Goal: Task Accomplishment & Management: Manage account settings

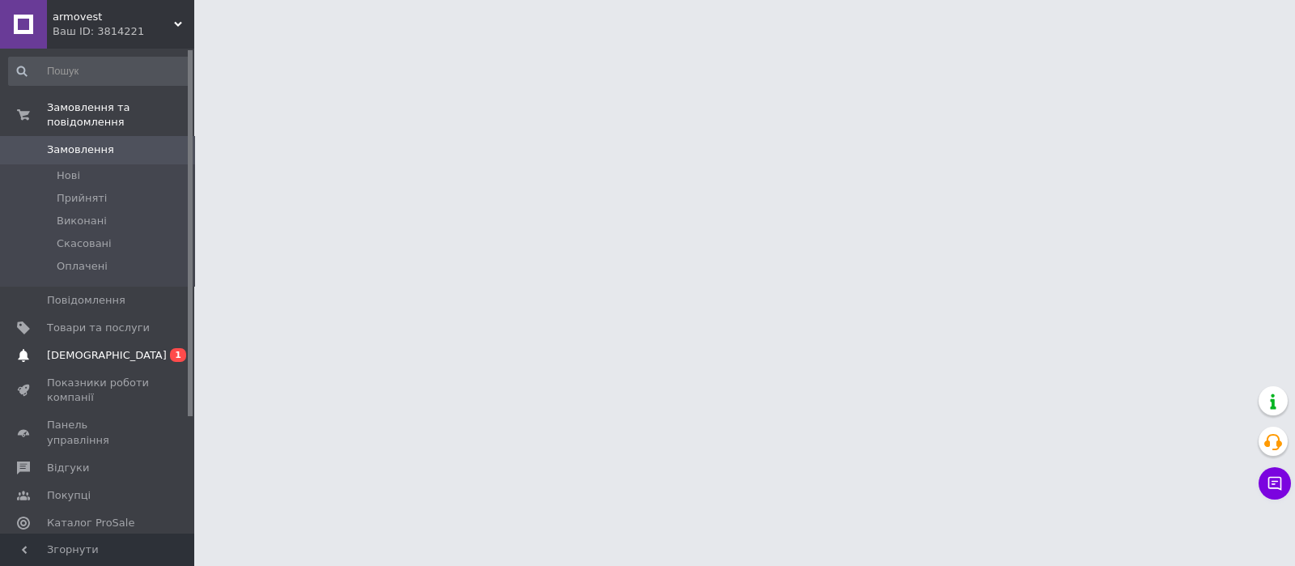
click at [70, 342] on link "Сповіщення 0 1" at bounding box center [99, 356] width 199 height 28
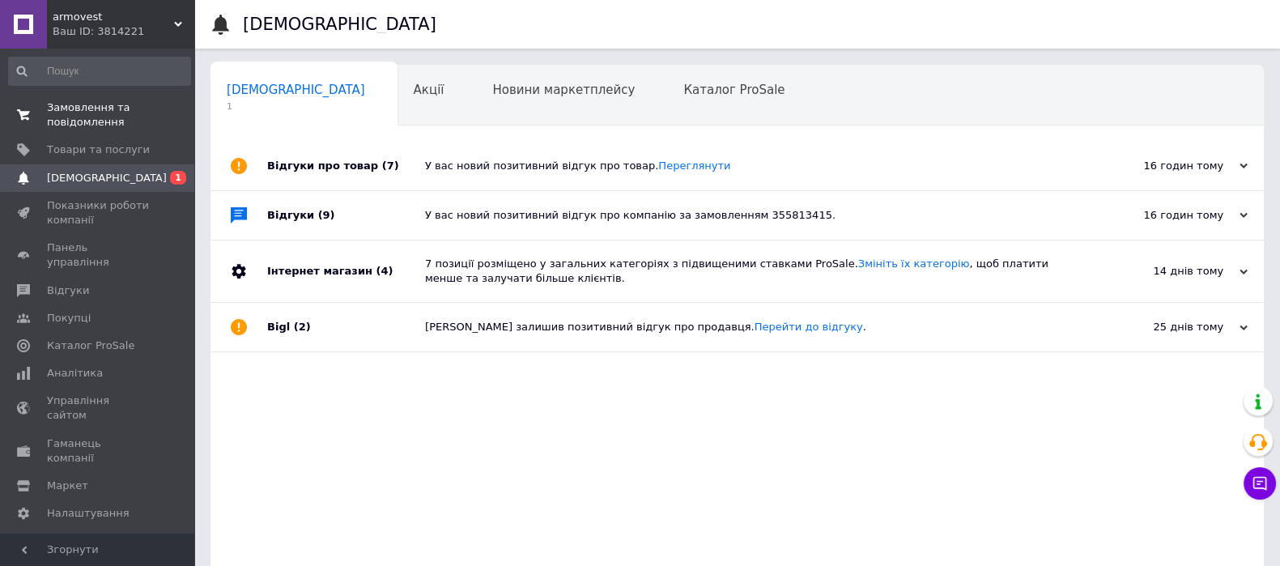
click at [100, 103] on span "Замовлення та повідомлення" at bounding box center [98, 114] width 103 height 29
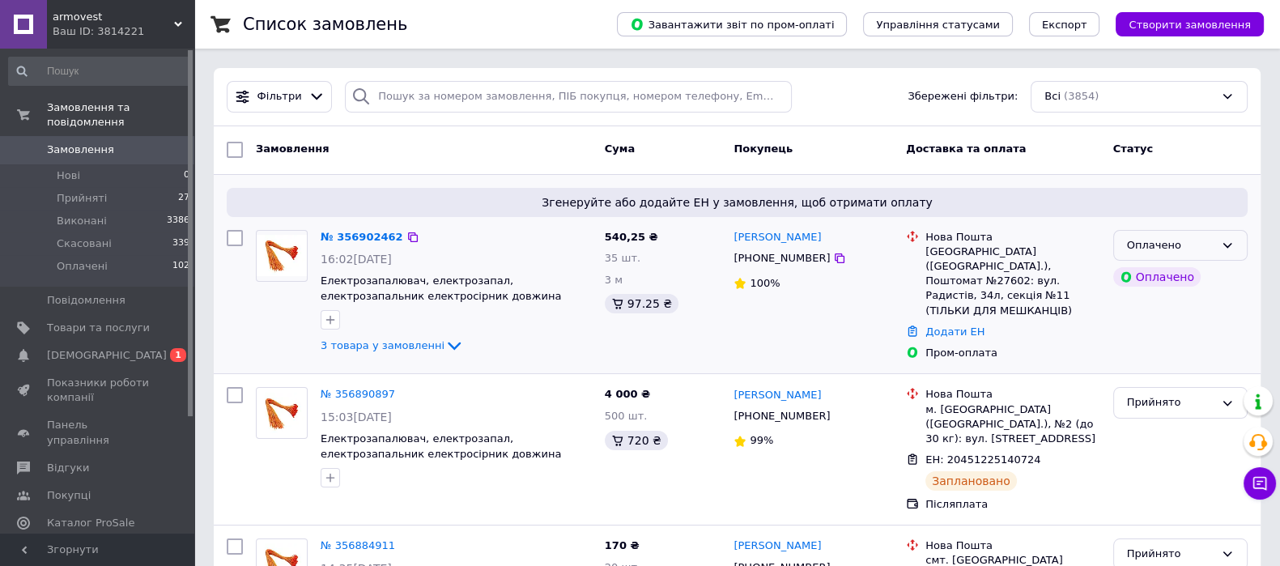
click at [1202, 242] on div "Оплачено" at bounding box center [1170, 245] width 87 height 17
click at [1182, 280] on li "Прийнято" at bounding box center [1180, 279] width 133 height 30
click at [351, 231] on link "№ 356902462" at bounding box center [357, 237] width 74 height 12
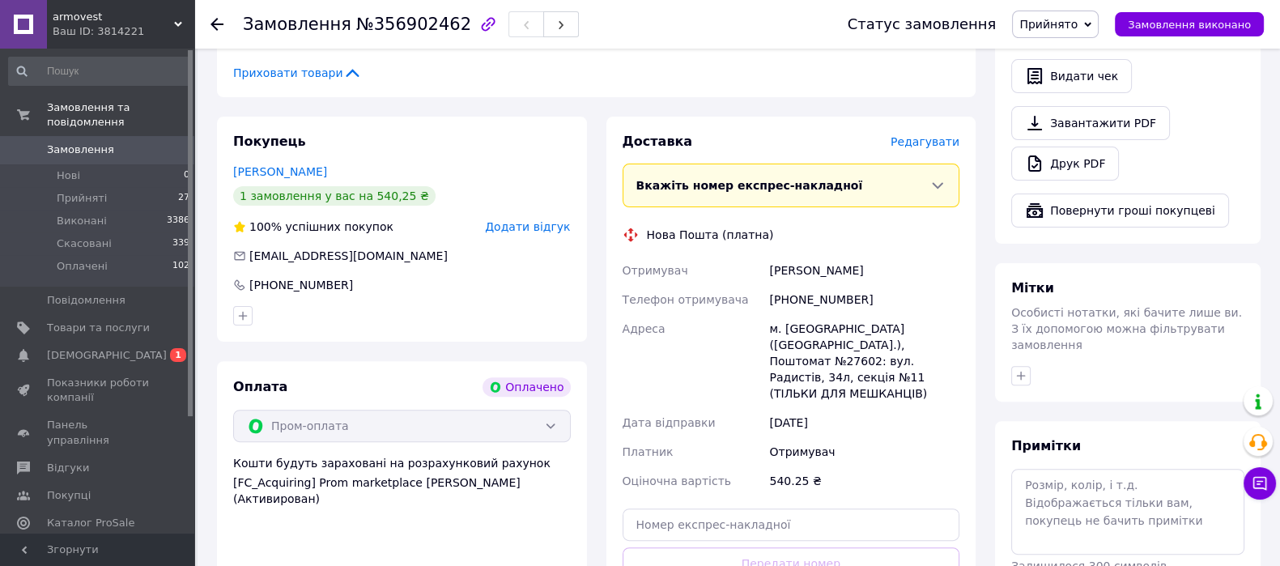
scroll to position [707, 0]
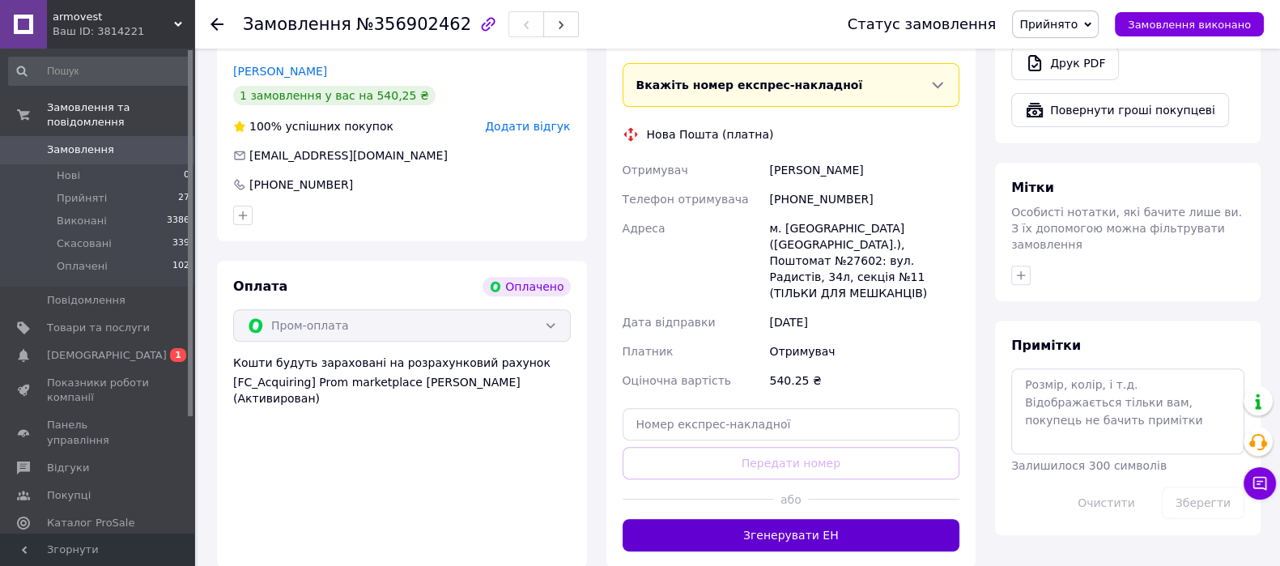
click at [736, 519] on button "Згенерувати ЕН" at bounding box center [790, 535] width 337 height 32
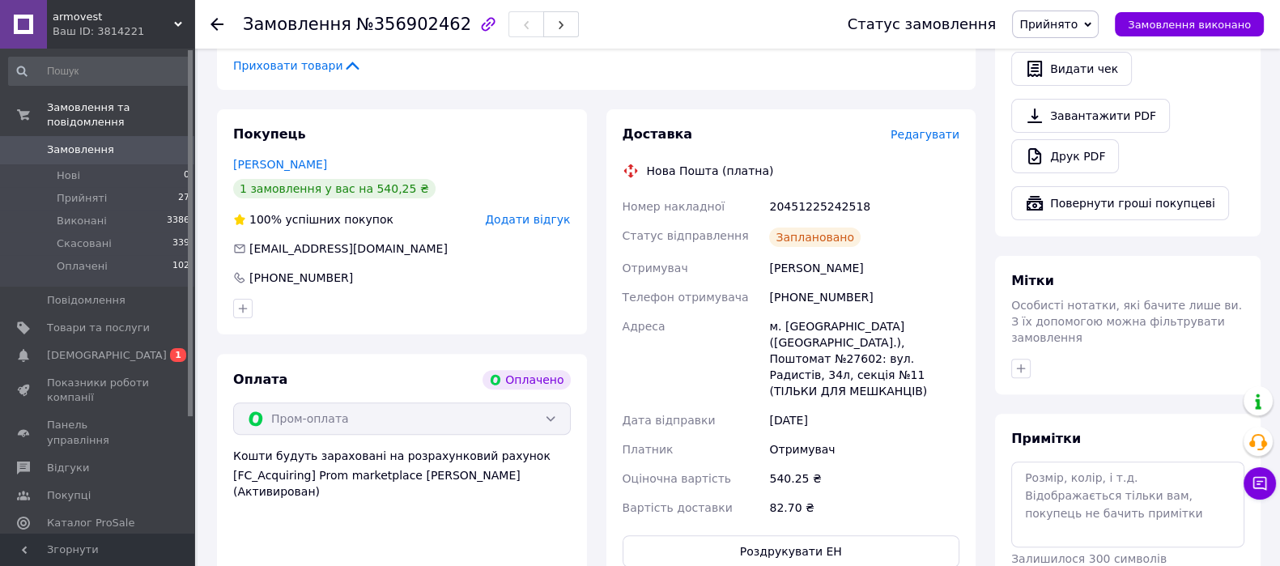
scroll to position [506, 0]
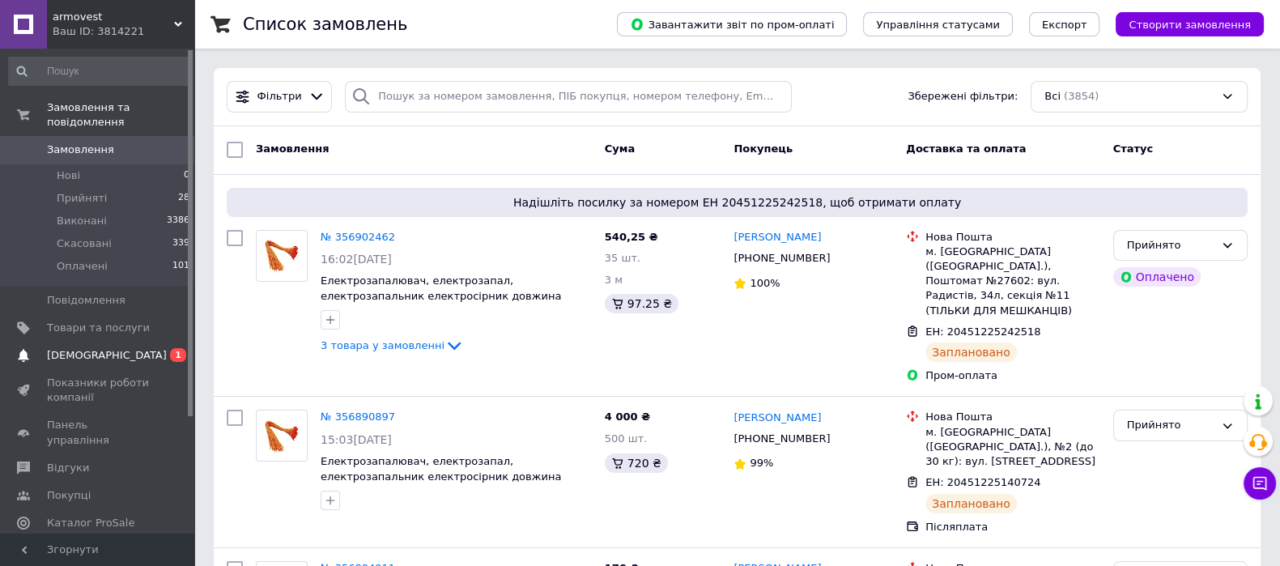
click at [108, 348] on span "[DEMOGRAPHIC_DATA]" at bounding box center [98, 355] width 103 height 15
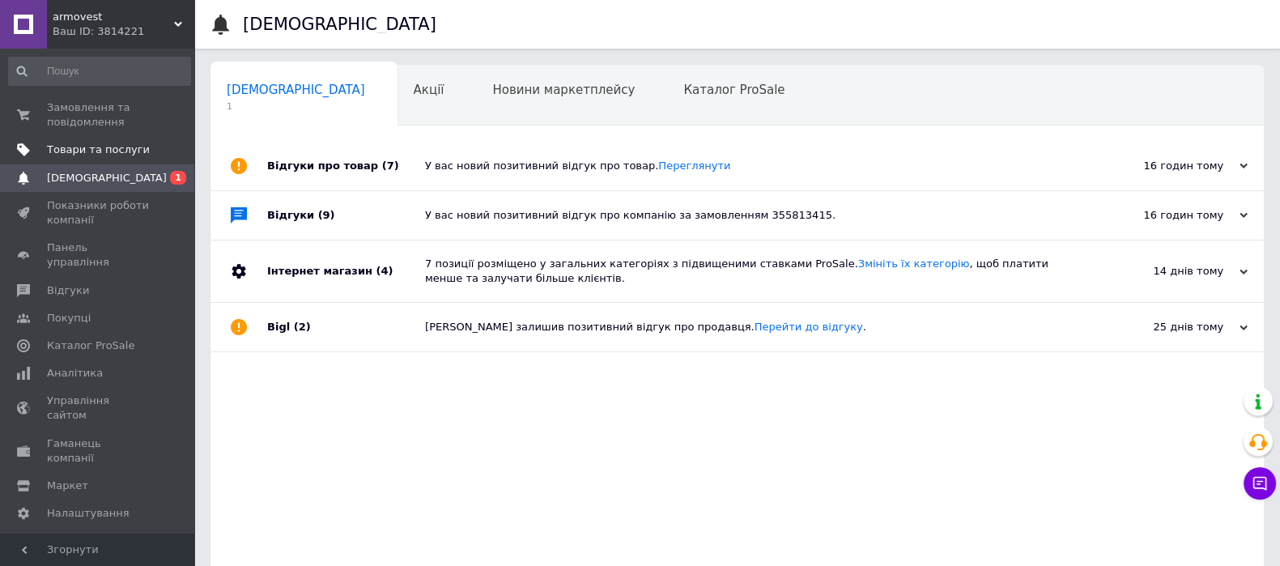
drag, startPoint x: 126, startPoint y: 329, endPoint x: 98, endPoint y: 162, distance: 169.9
click at [103, 162] on link "Товари та послуги" at bounding box center [99, 150] width 199 height 28
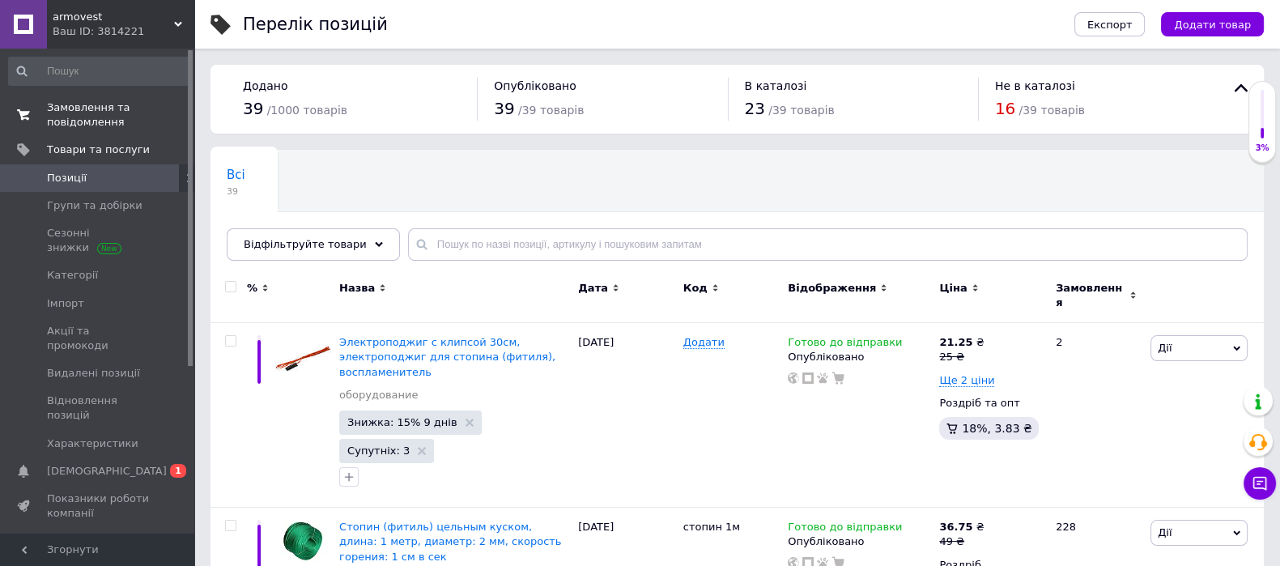
click at [82, 131] on link "Замовлення та повідомлення 0 0" at bounding box center [99, 115] width 199 height 42
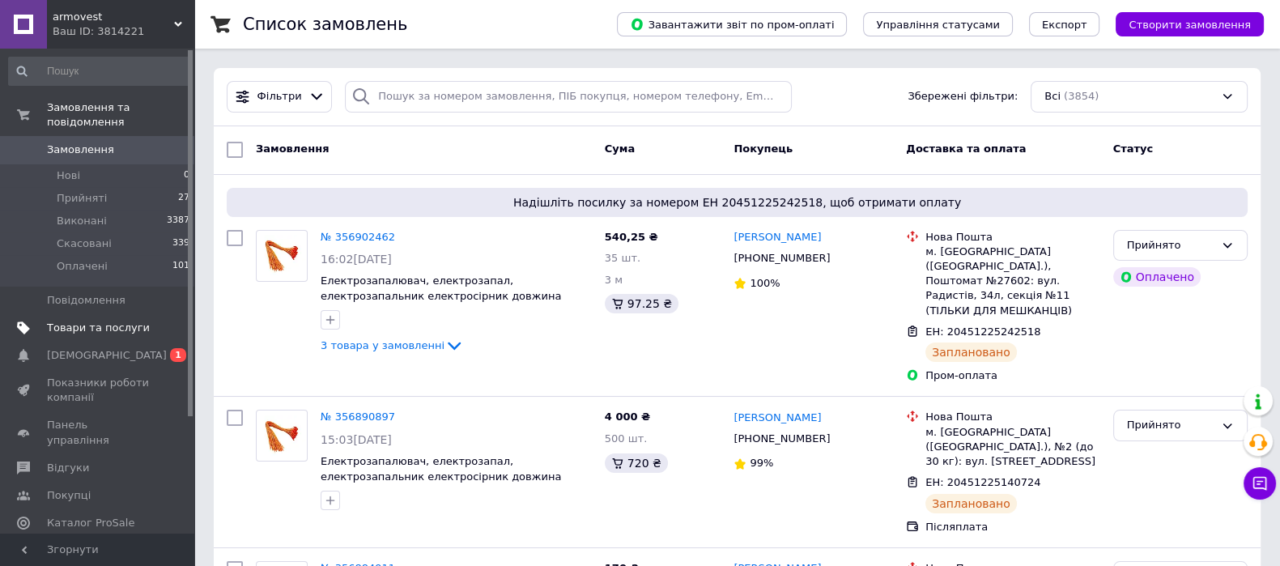
click at [62, 320] on span "Товари та послуги" at bounding box center [98, 327] width 103 height 15
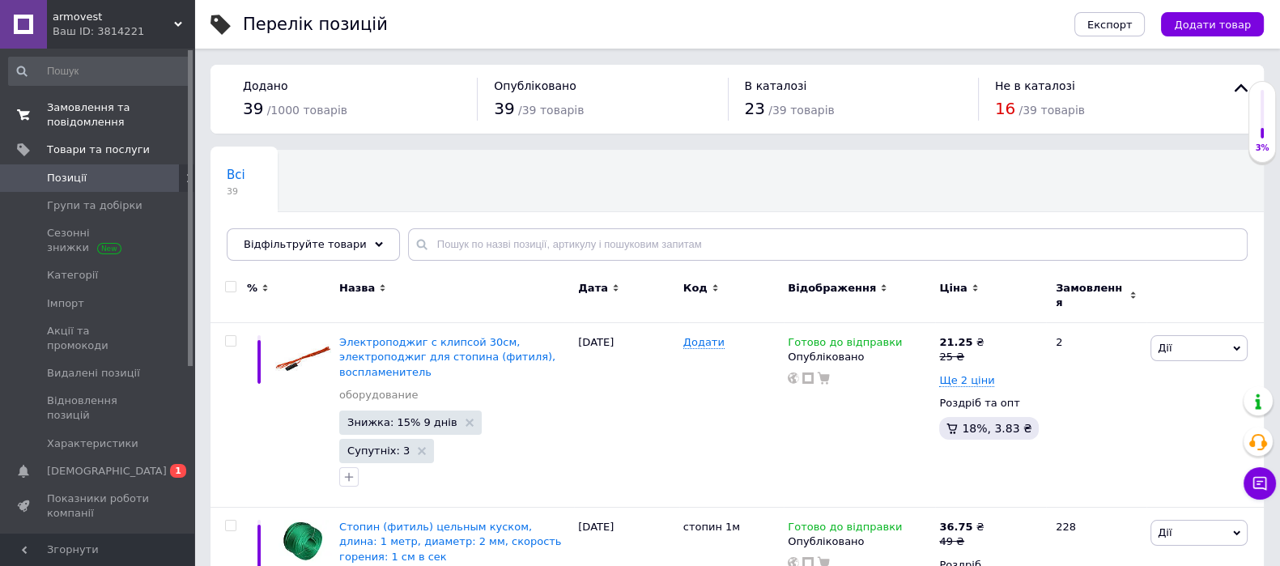
click at [101, 121] on span "Замовлення та повідомлення" at bounding box center [98, 114] width 103 height 29
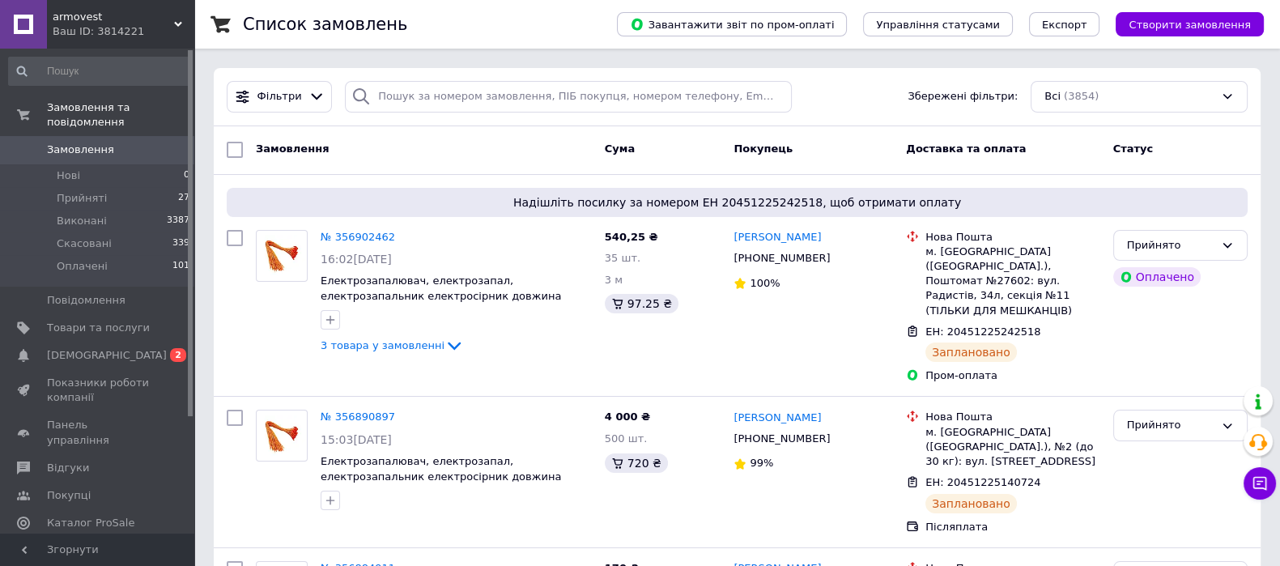
click at [838, 143] on div "Покупець" at bounding box center [813, 149] width 172 height 29
click at [129, 187] on li "Прийняті 27" at bounding box center [99, 198] width 199 height 23
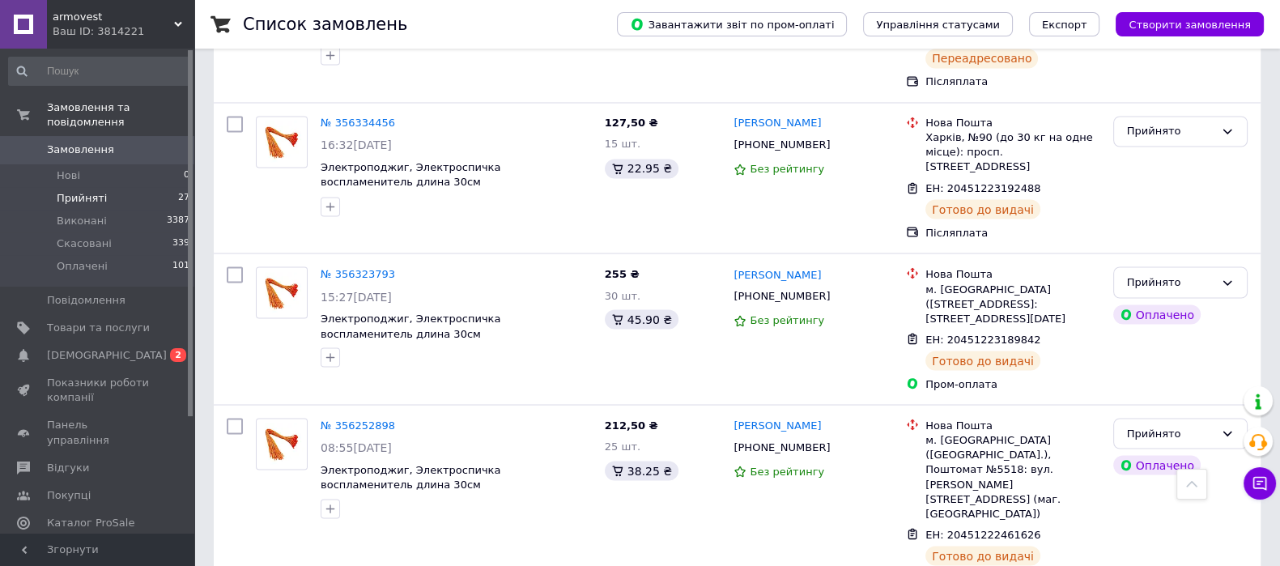
scroll to position [3696, 0]
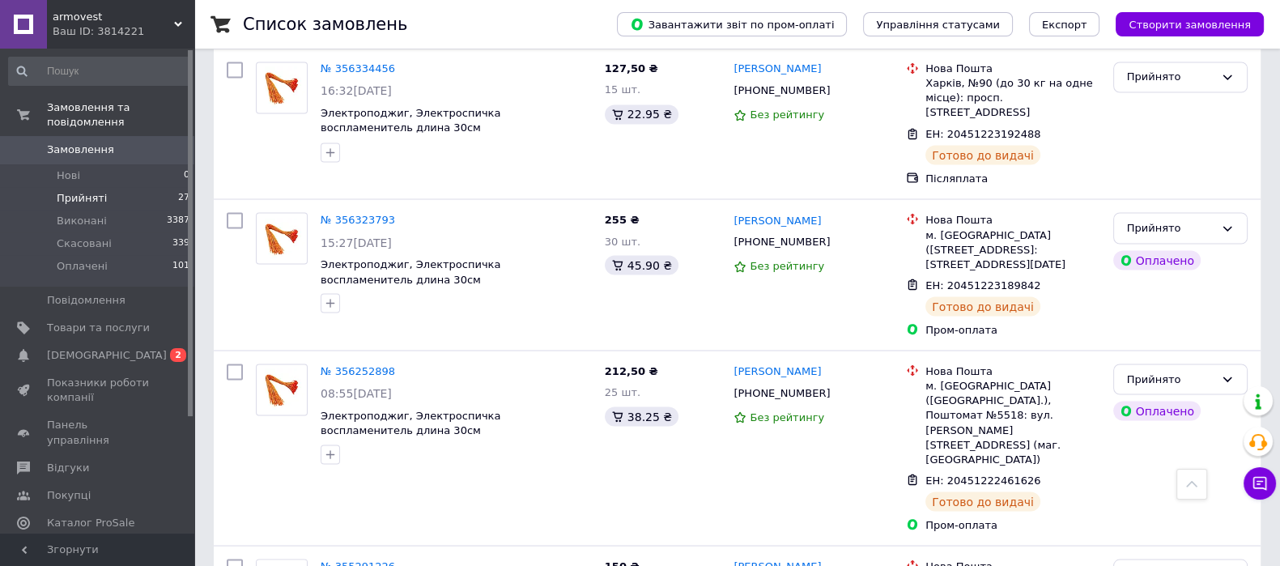
click at [98, 191] on span "Прийняті" at bounding box center [82, 198] width 50 height 15
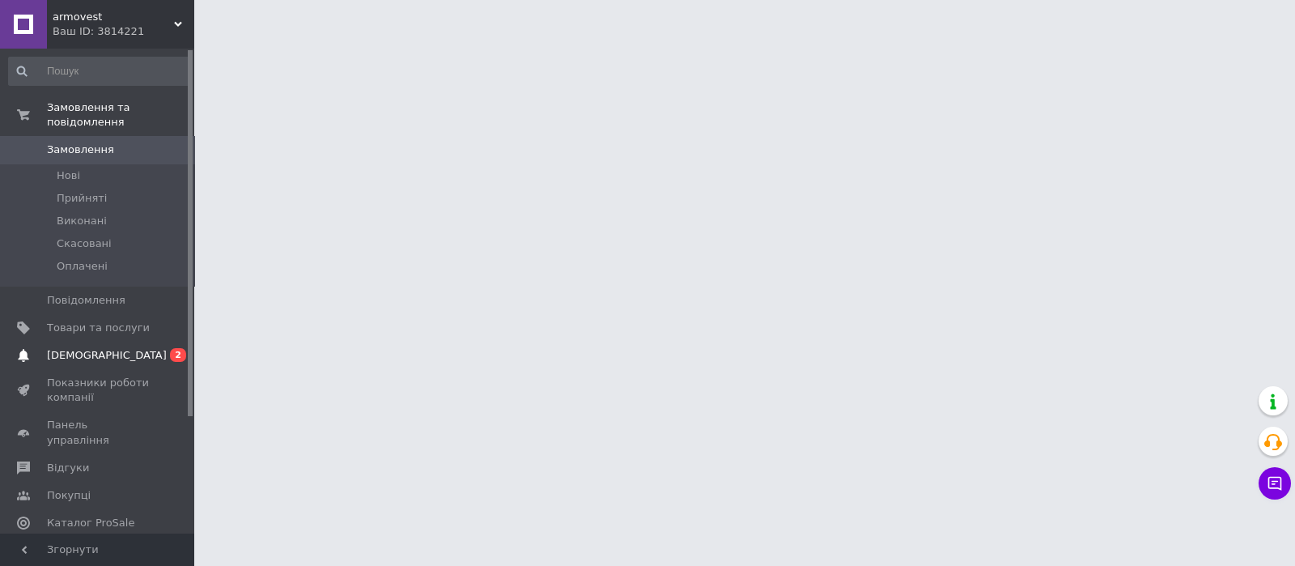
click at [66, 350] on link "[DEMOGRAPHIC_DATA] 0 2" at bounding box center [99, 356] width 199 height 28
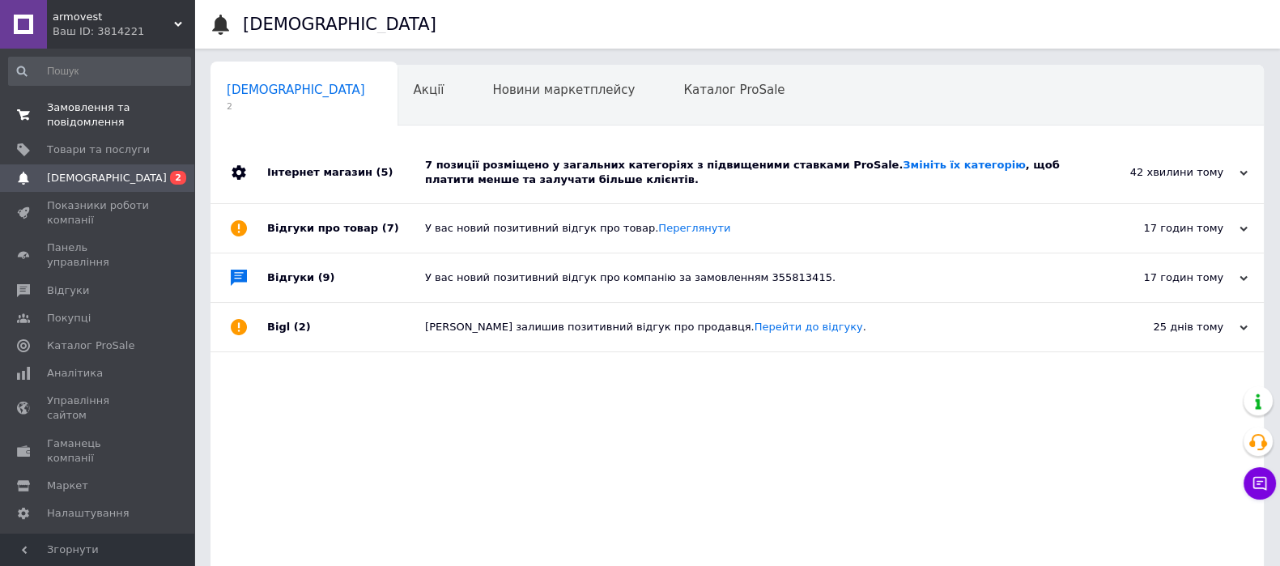
click at [77, 104] on span "Замовлення та повідомлення" at bounding box center [98, 114] width 103 height 29
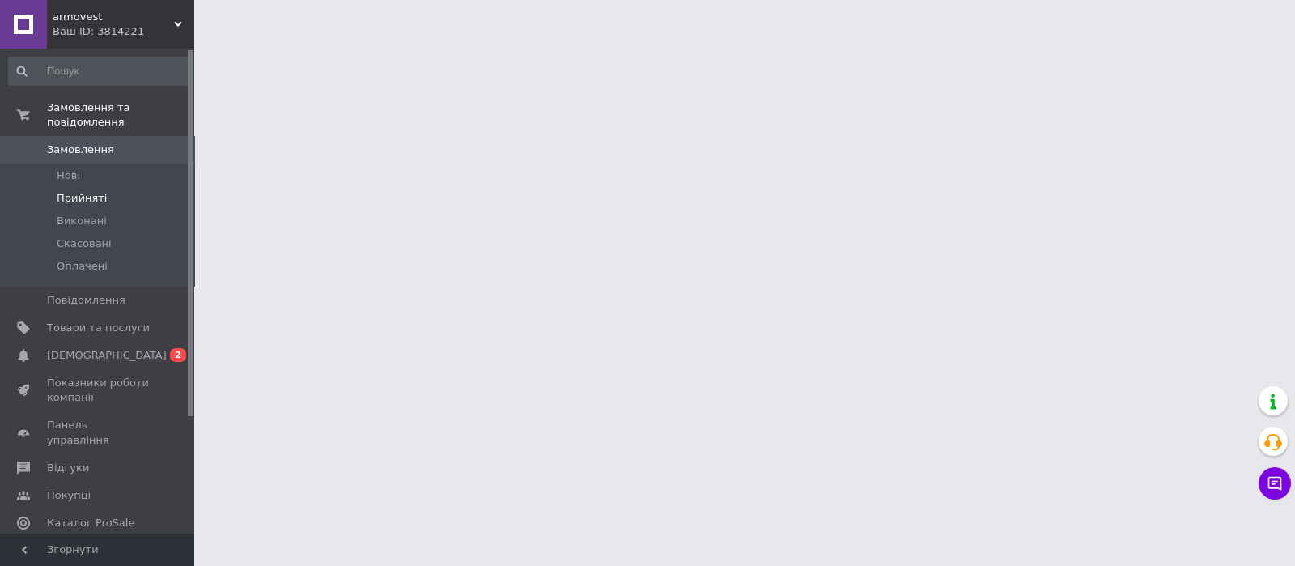
click at [96, 191] on span "Прийняті" at bounding box center [82, 198] width 50 height 15
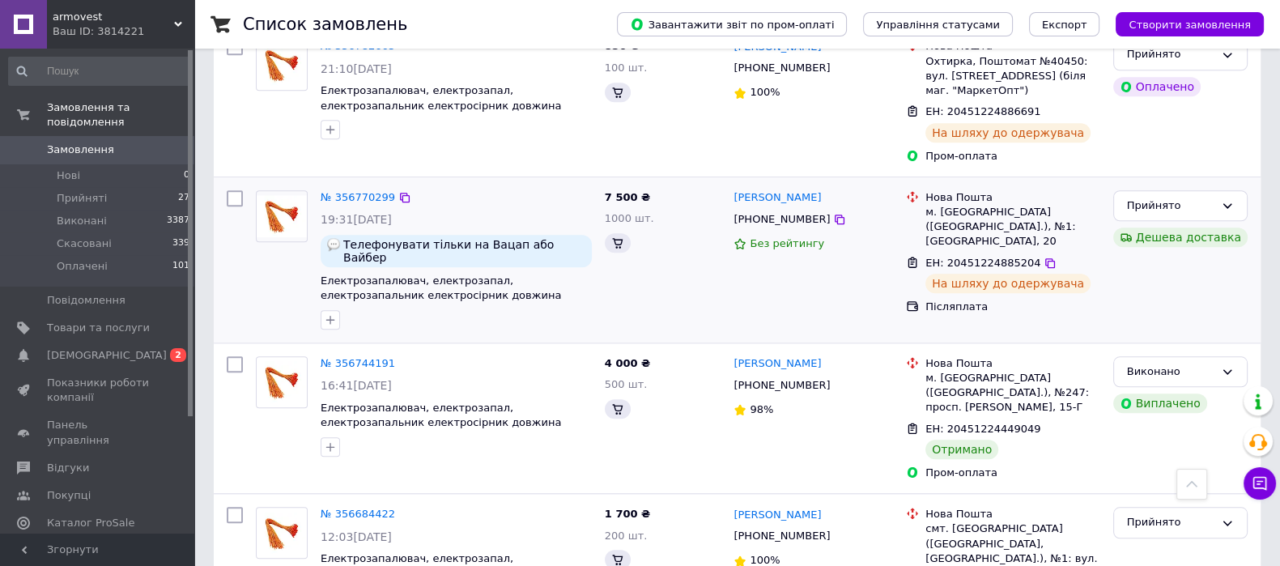
scroll to position [1922, 0]
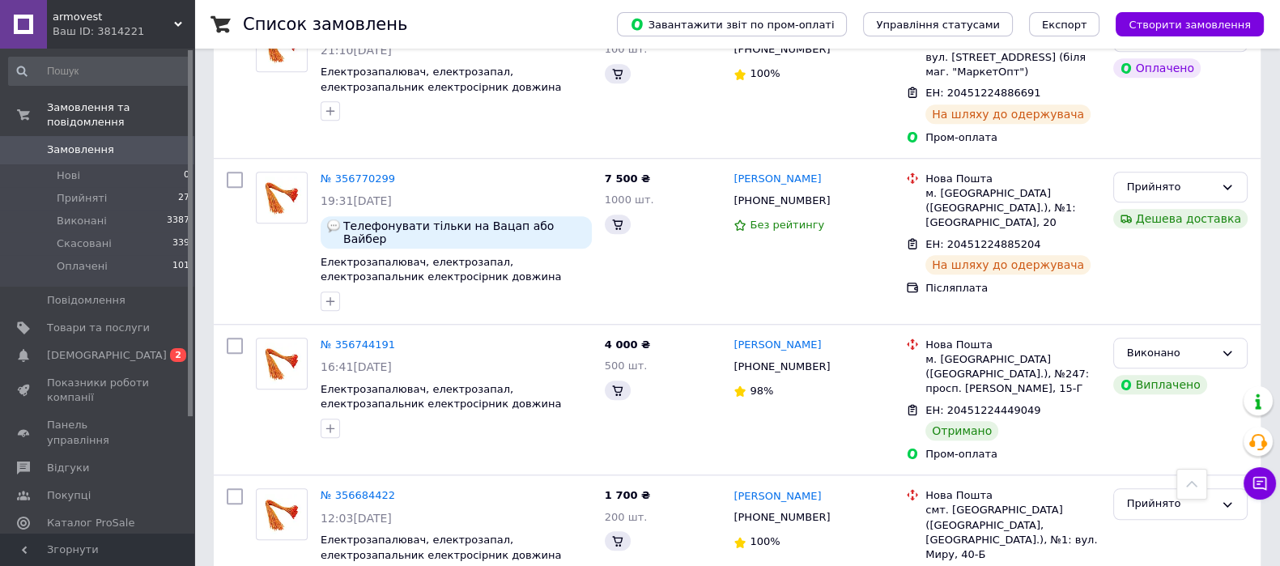
click at [91, 142] on span "Замовлення" at bounding box center [80, 149] width 67 height 15
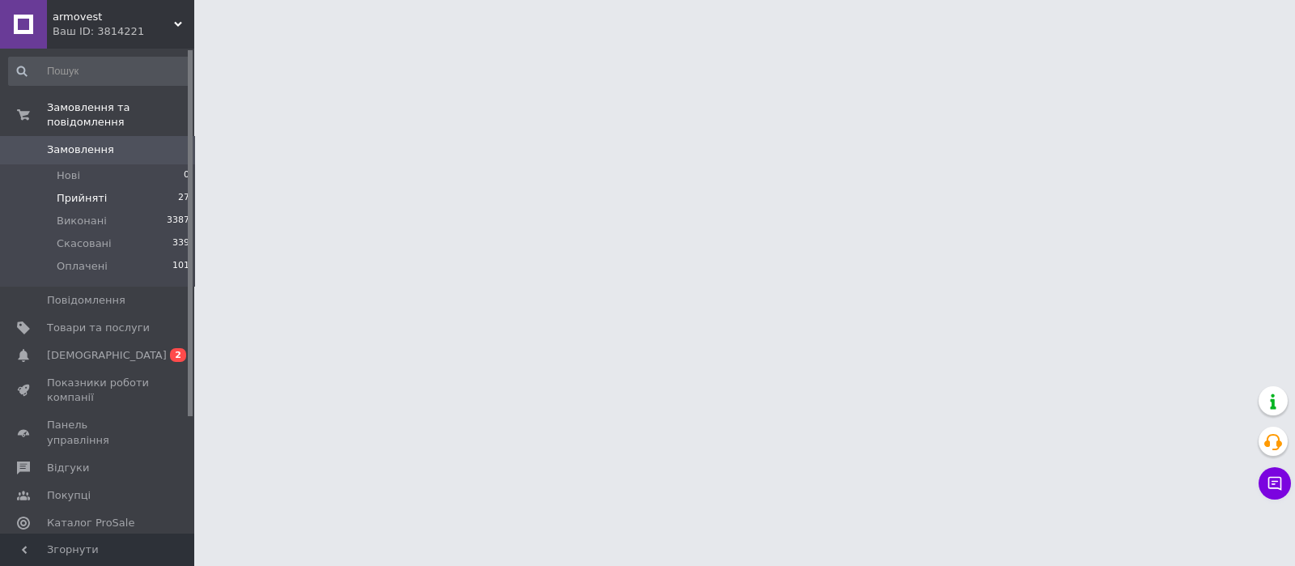
click at [93, 191] on span "Прийняті" at bounding box center [82, 198] width 50 height 15
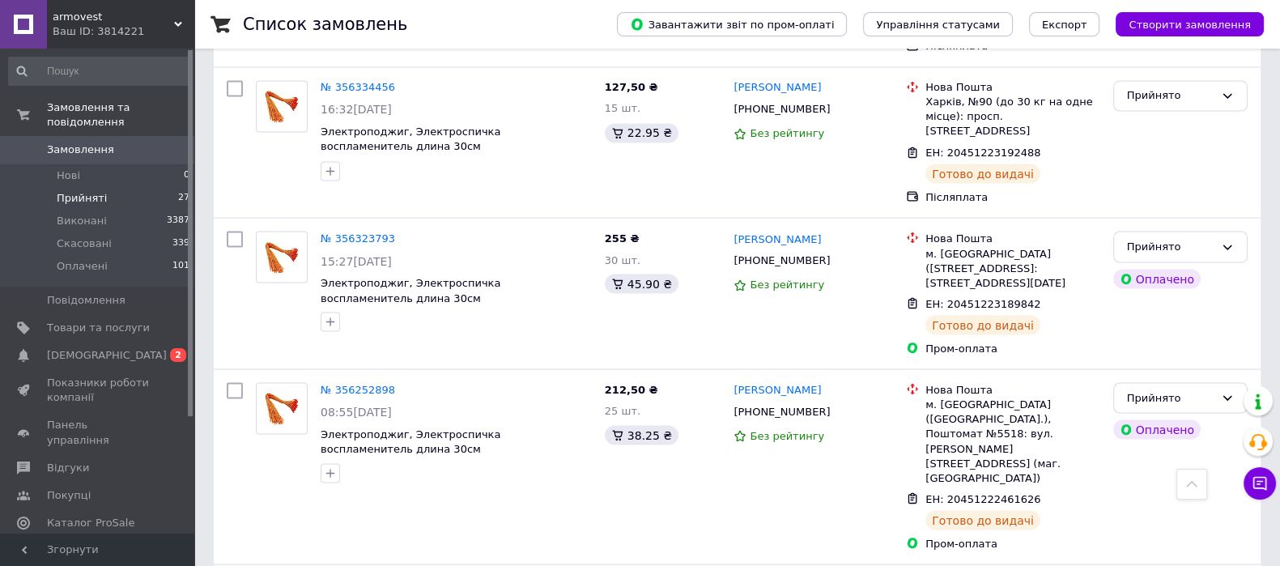
scroll to position [3696, 0]
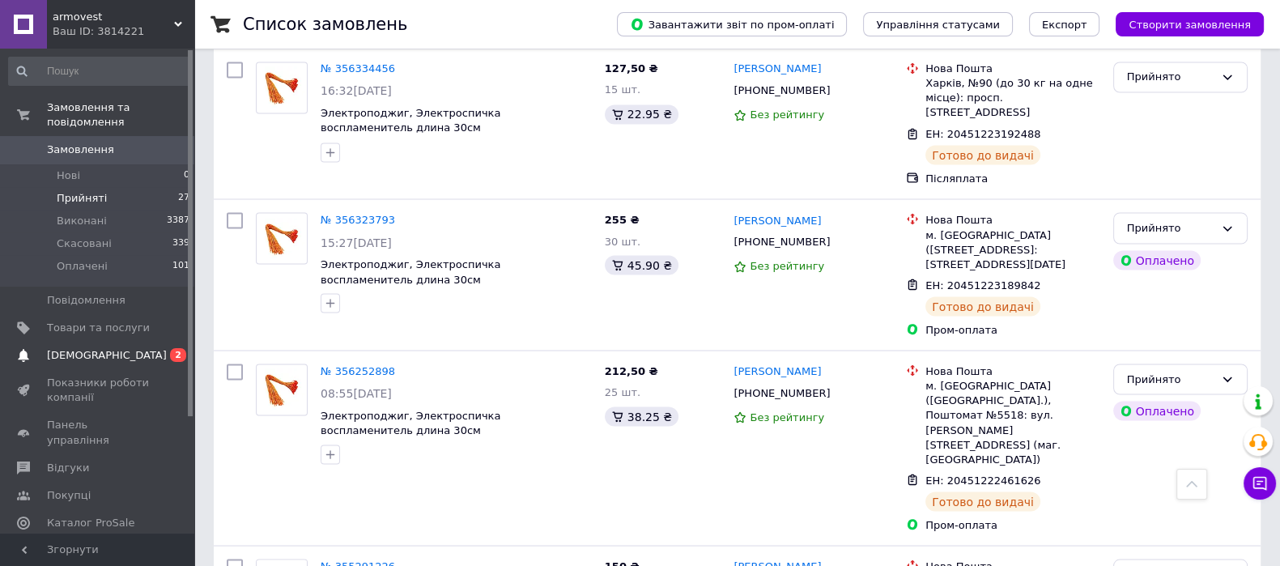
click at [74, 348] on span "[DEMOGRAPHIC_DATA]" at bounding box center [107, 355] width 120 height 15
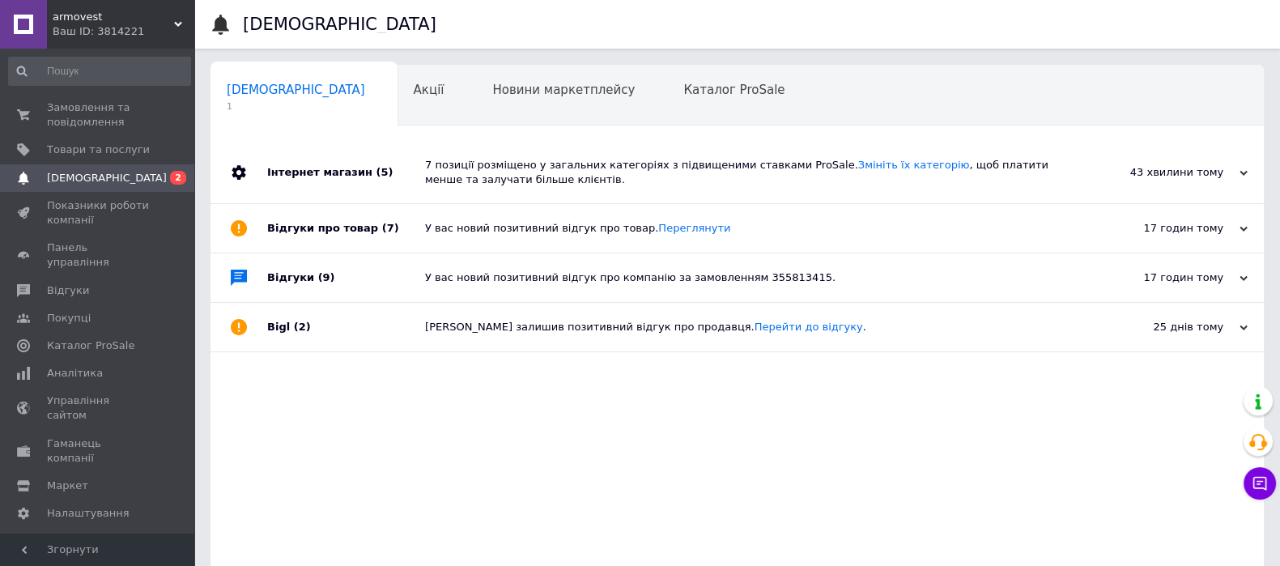
click at [111, 176] on span "[DEMOGRAPHIC_DATA]" at bounding box center [98, 178] width 103 height 15
click at [55, 148] on span "Товари та послуги" at bounding box center [98, 149] width 103 height 15
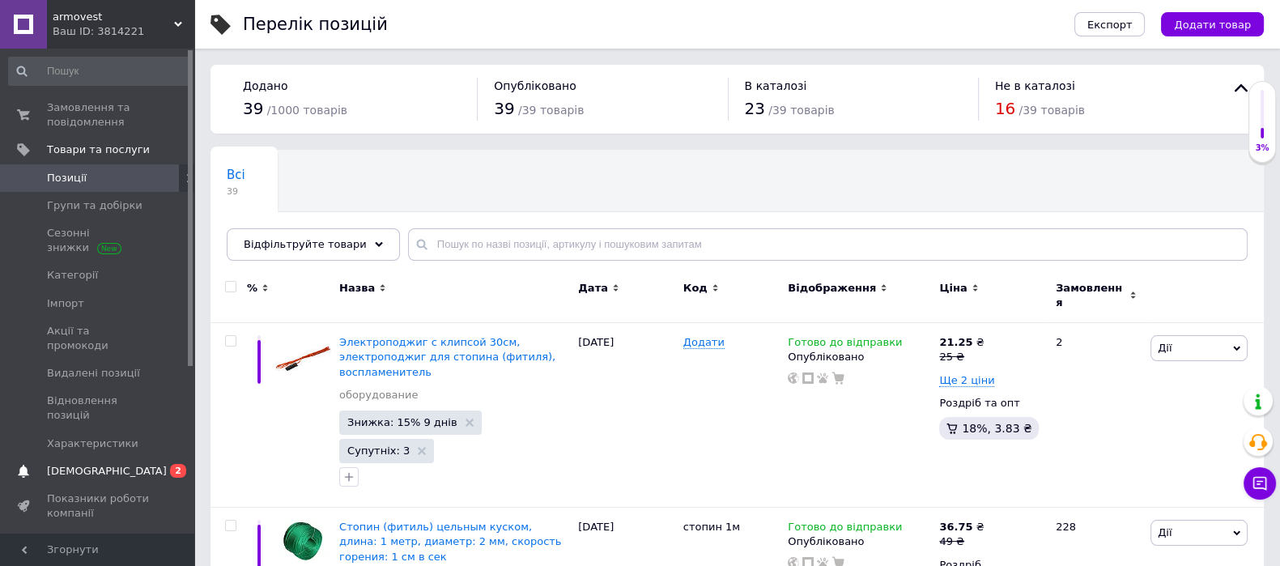
click at [94, 464] on span "[DEMOGRAPHIC_DATA]" at bounding box center [107, 471] width 120 height 15
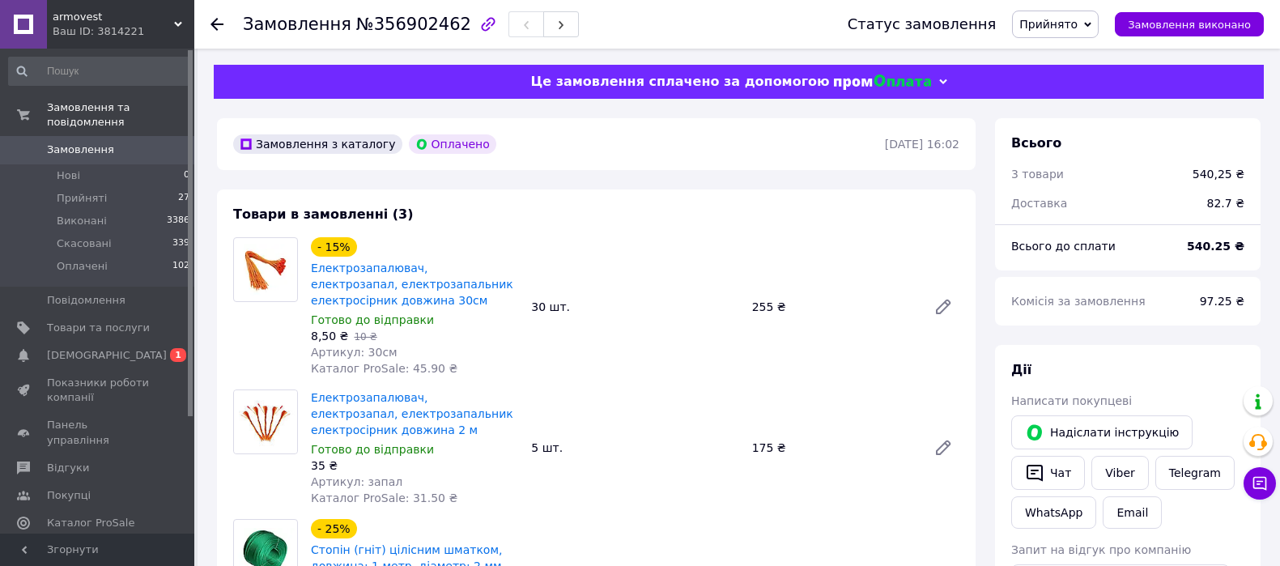
scroll to position [506, 0]
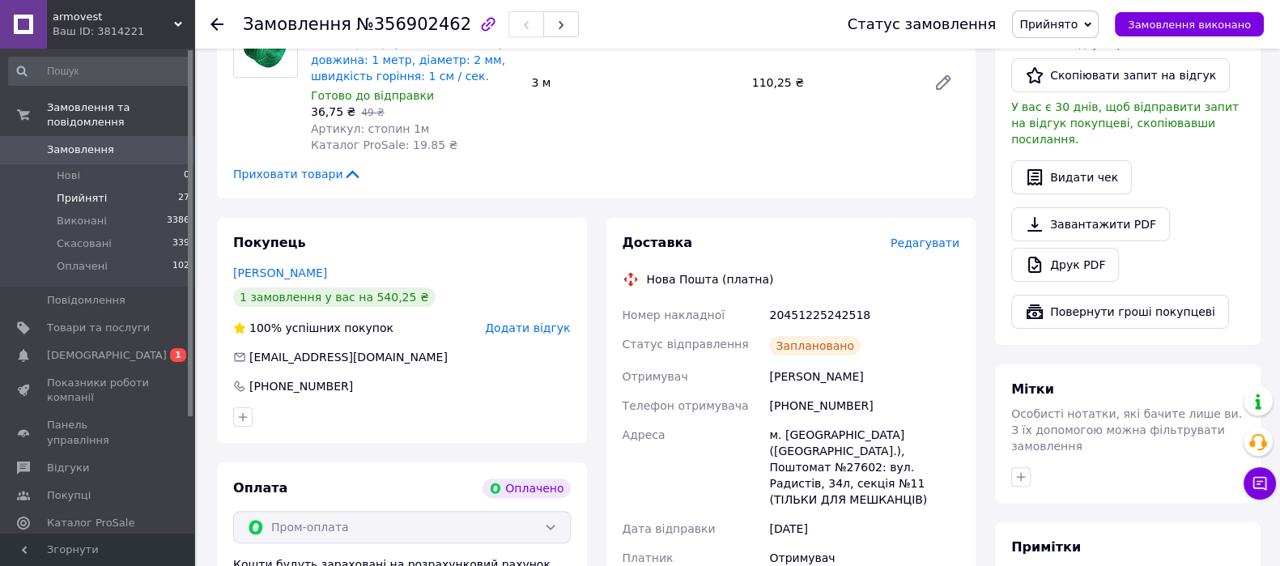
click at [105, 187] on li "Прийняті 27" at bounding box center [99, 198] width 199 height 23
